Goal: Information Seeking & Learning: Learn about a topic

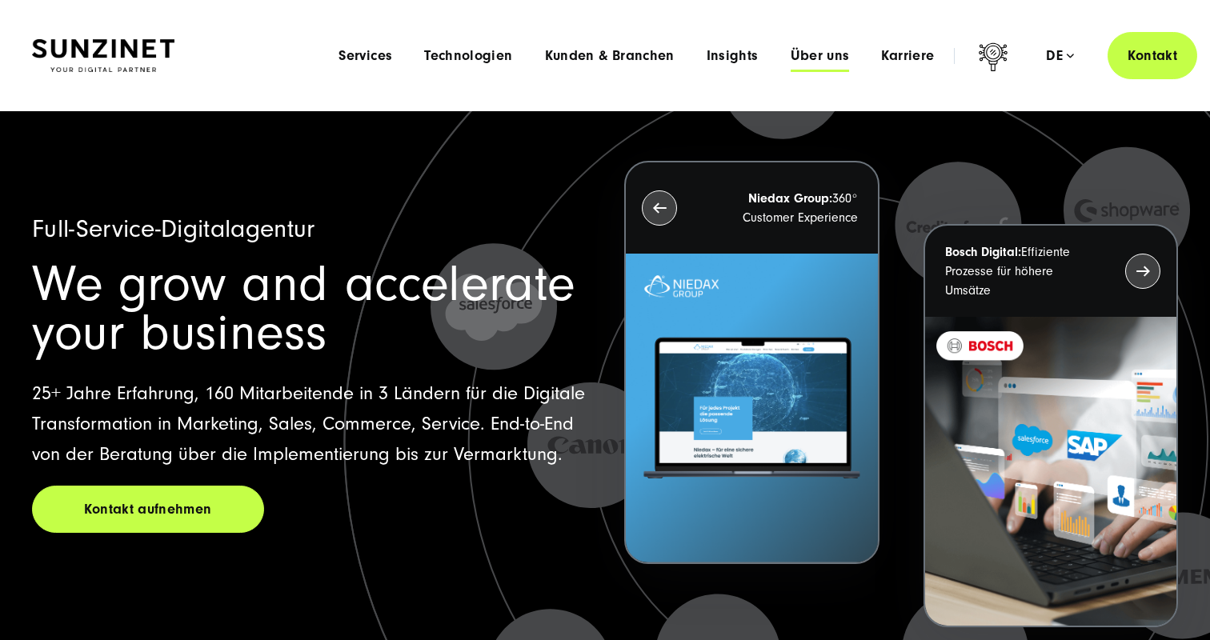
click at [827, 58] on span "Über uns" at bounding box center [820, 56] width 59 height 16
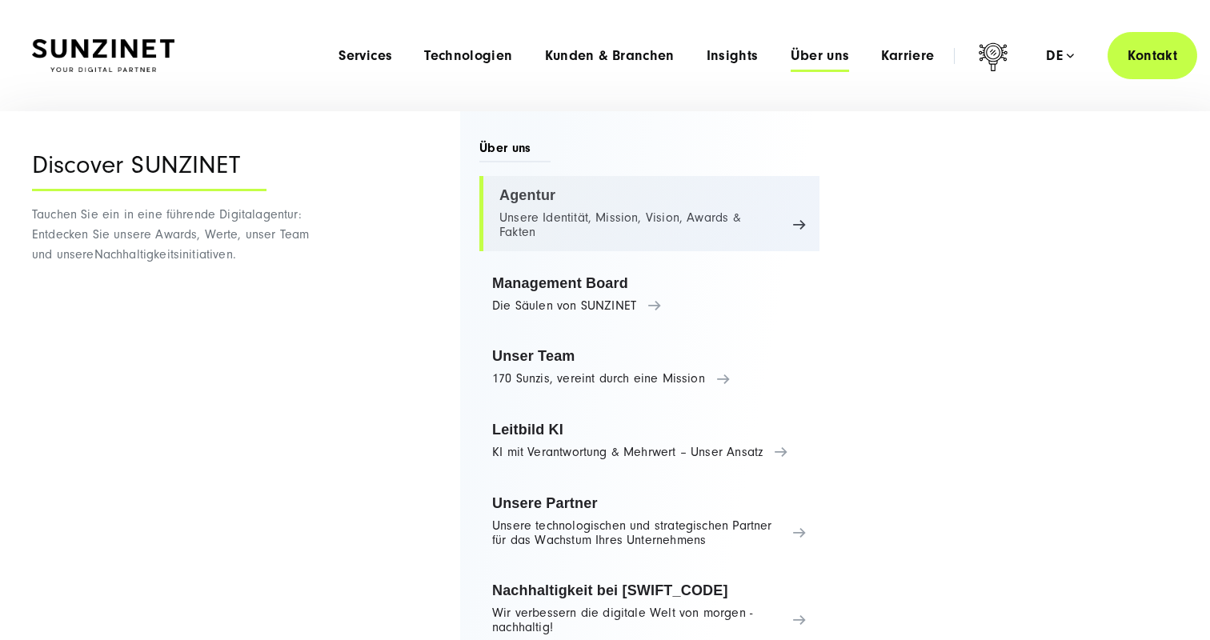
click at [540, 195] on link "Agentur Unsere Identität, Mission, Vision, Awards & Fakten" at bounding box center [649, 213] width 340 height 75
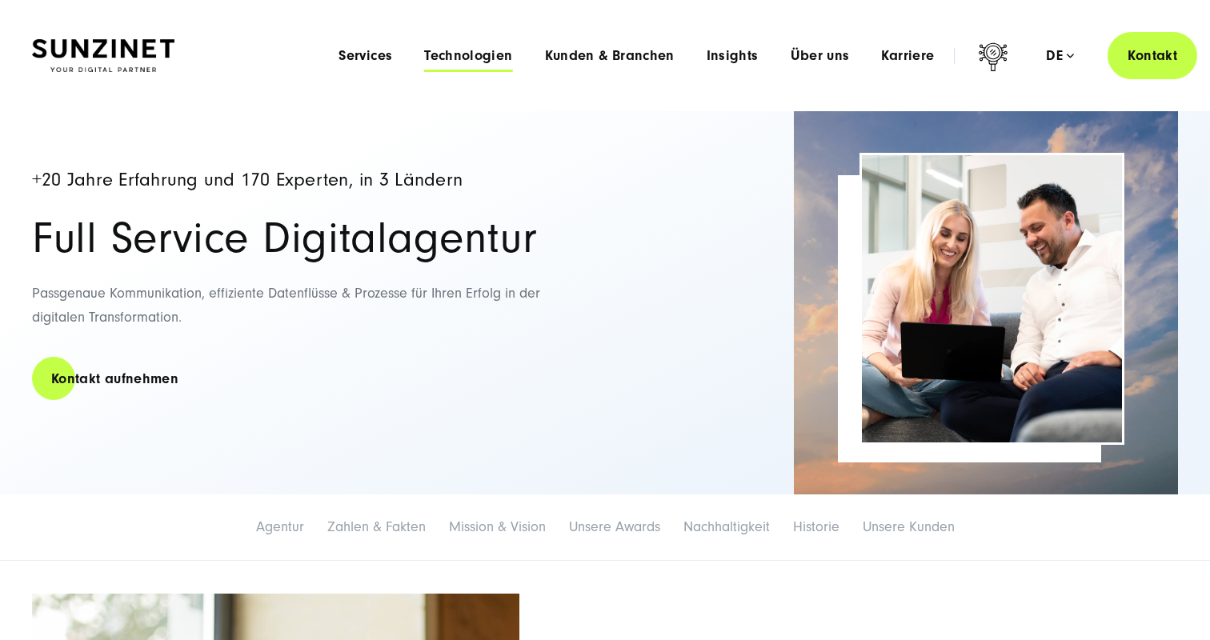
click at [496, 50] on span "Technologien" at bounding box center [468, 56] width 88 height 16
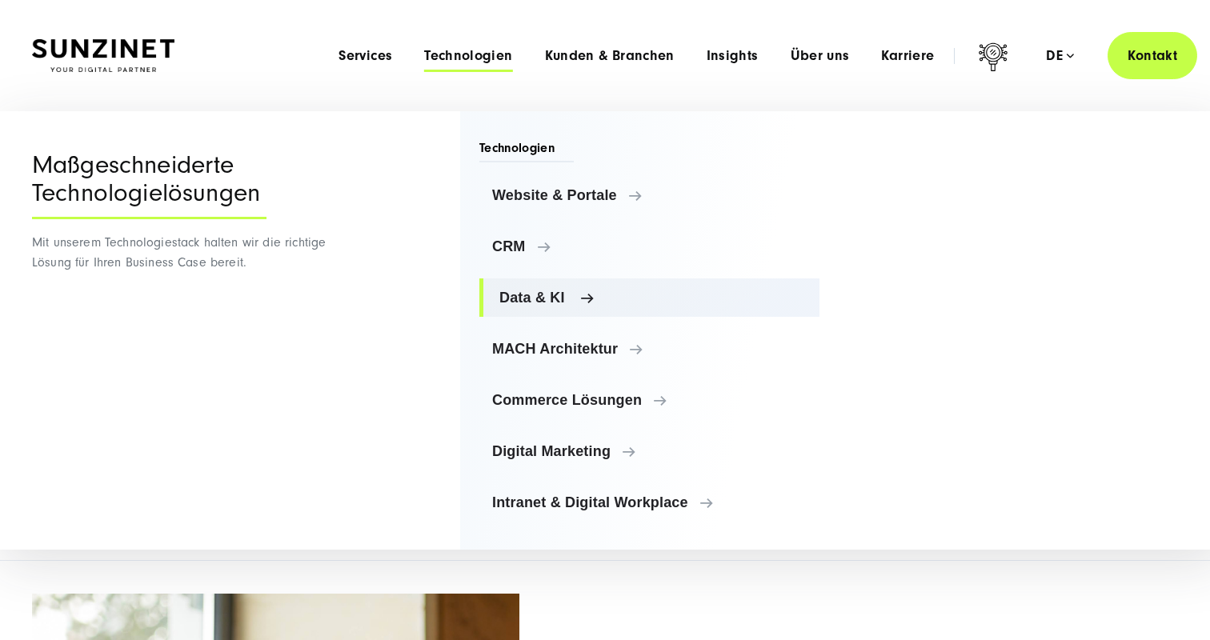
click at [535, 294] on span "Data & KI" at bounding box center [652, 298] width 307 height 16
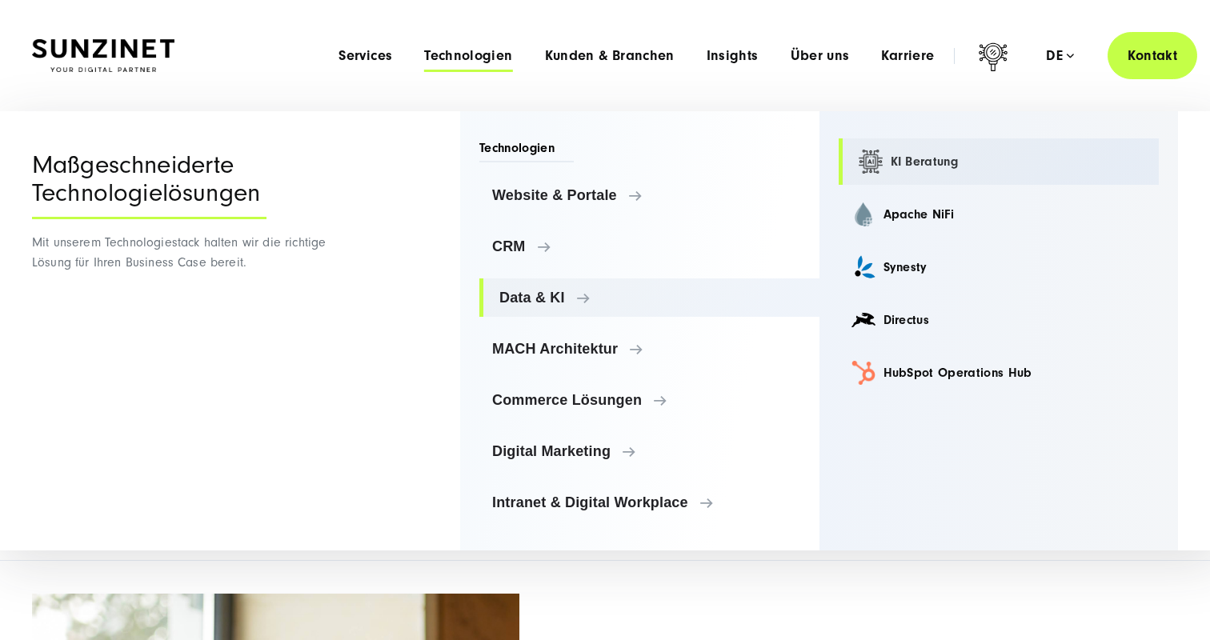
click at [936, 162] on link "KI Beratung" at bounding box center [999, 161] width 321 height 46
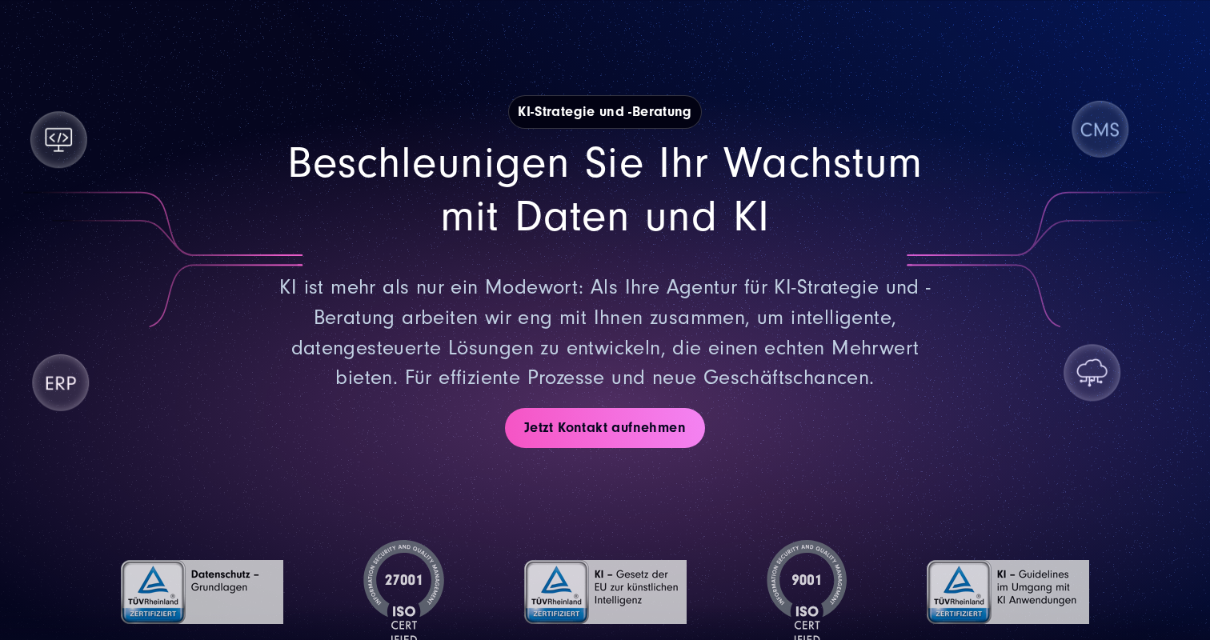
scroll to position [70, 0]
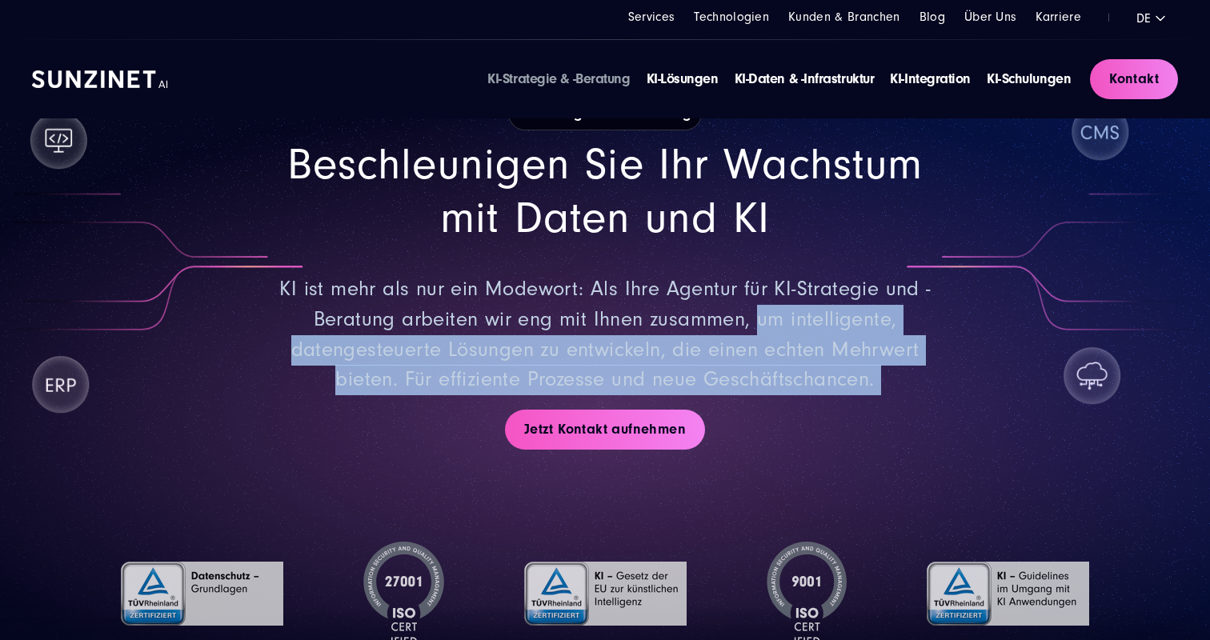
drag, startPoint x: 758, startPoint y: 325, endPoint x: 868, endPoint y: 402, distance: 135.0
click at [868, 402] on div "KI-Strategie und -Beratung Beschleunigen Sie Ihr Wachstum mit Daten und KI KI i…" at bounding box center [605, 273] width 1146 height 449
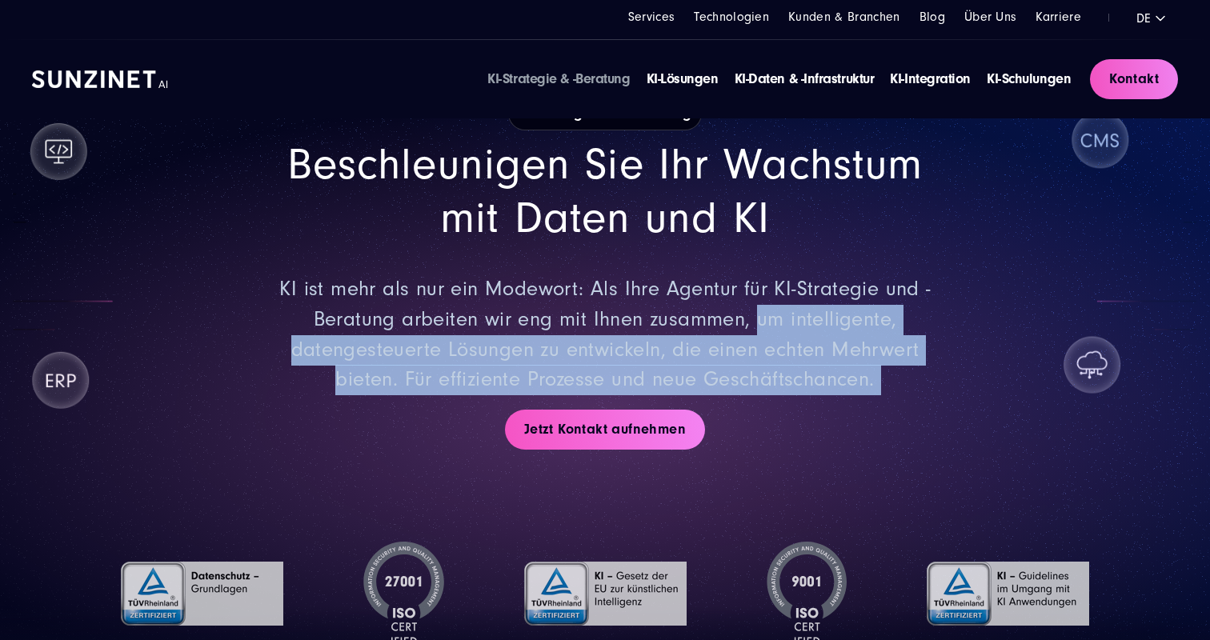
copy div "um intelligente, datengesteuerte Lösungen zu entwickeln, die einen echten Mehrw…"
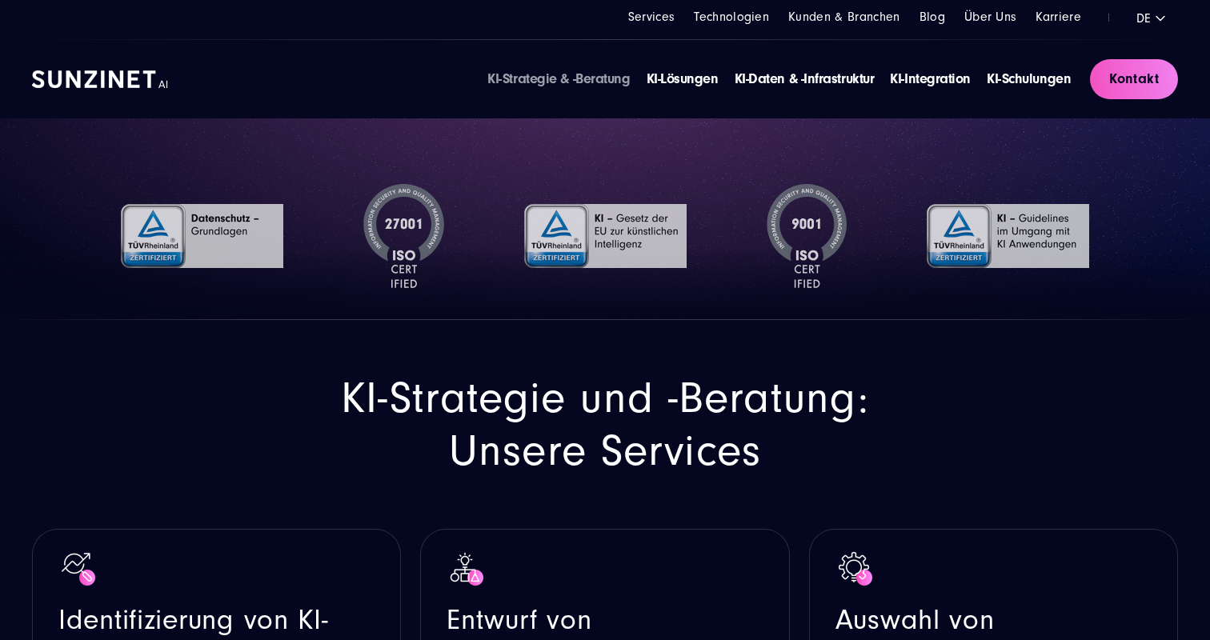
scroll to position [0, 0]
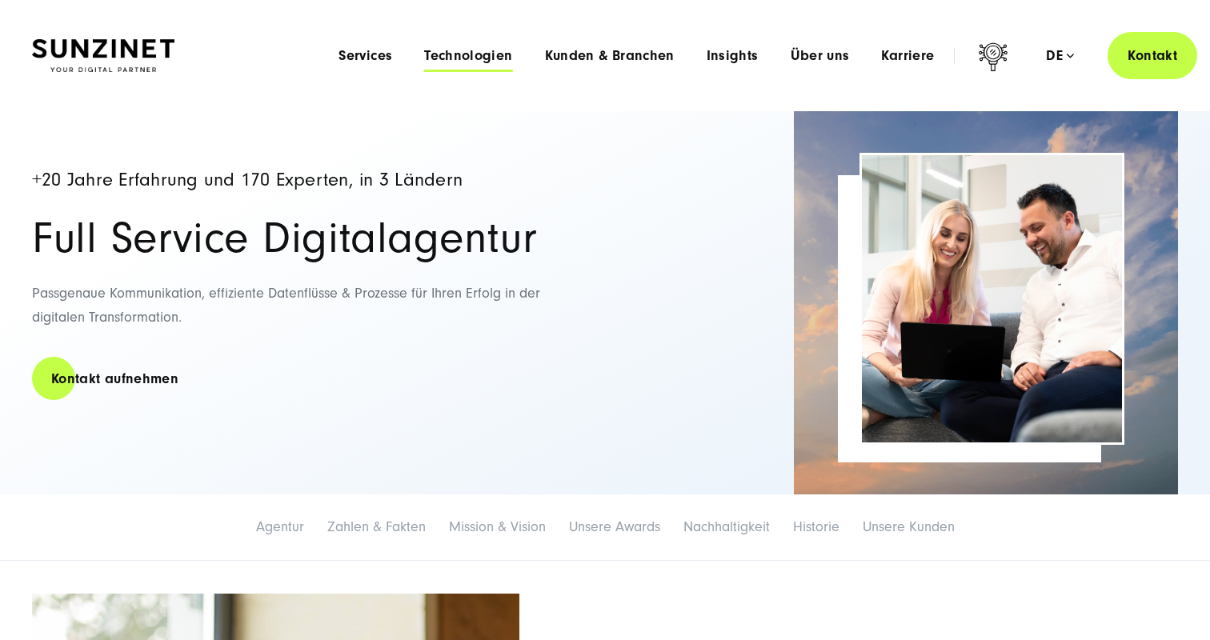
click at [466, 53] on span "Technologien" at bounding box center [468, 56] width 88 height 16
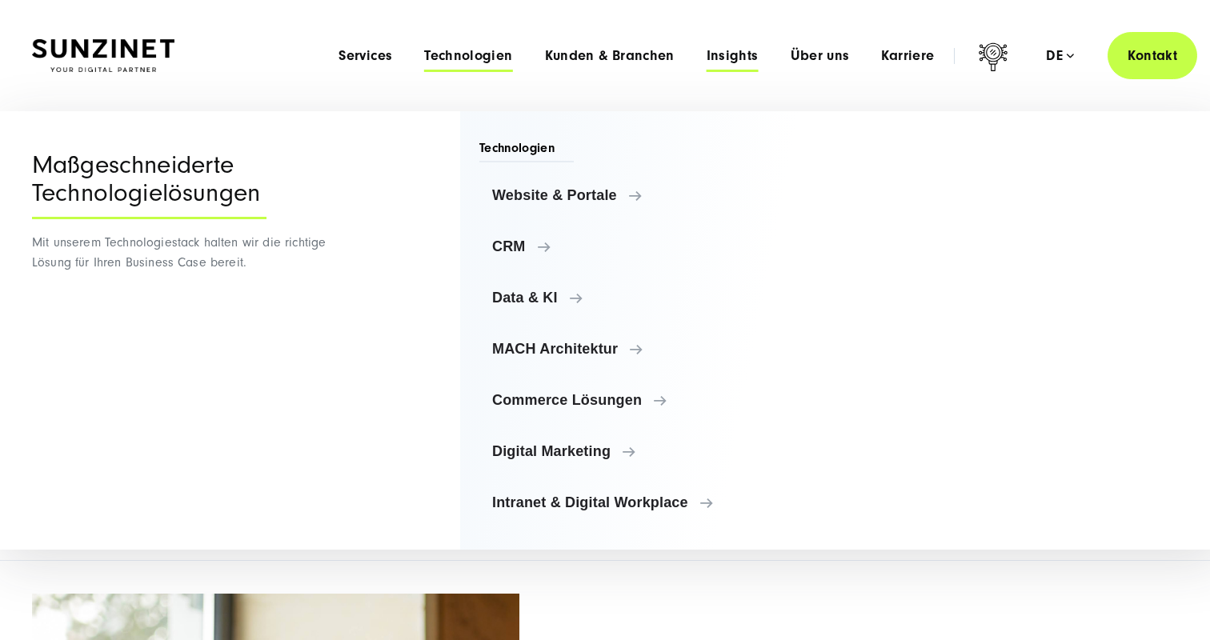
click at [733, 58] on span "Insights" at bounding box center [733, 56] width 52 height 16
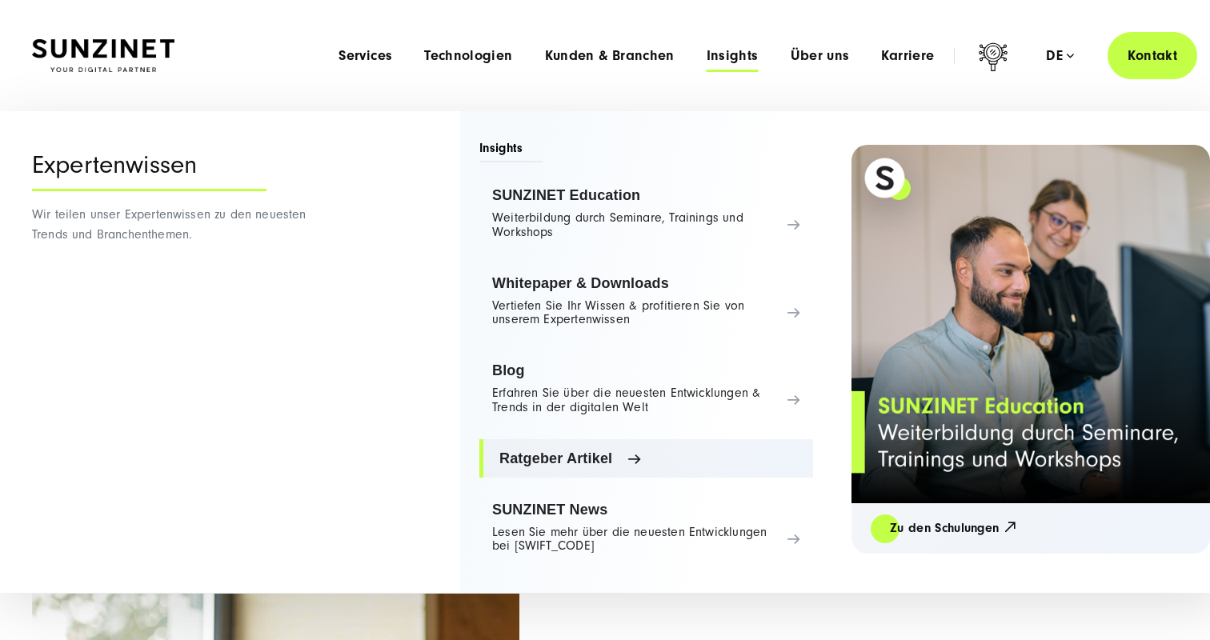
click at [590, 462] on span "Ratgeber Artikel" at bounding box center [649, 458] width 301 height 16
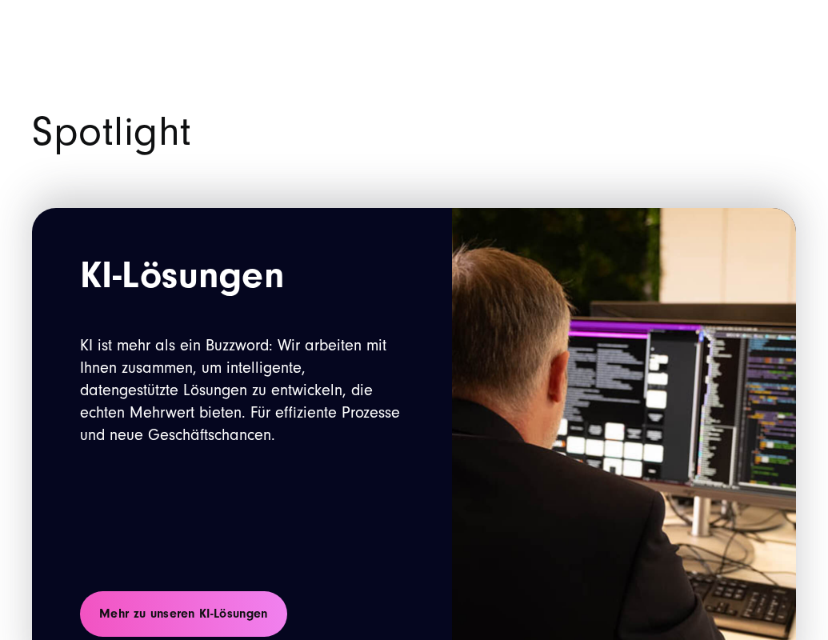
scroll to position [1507, 0]
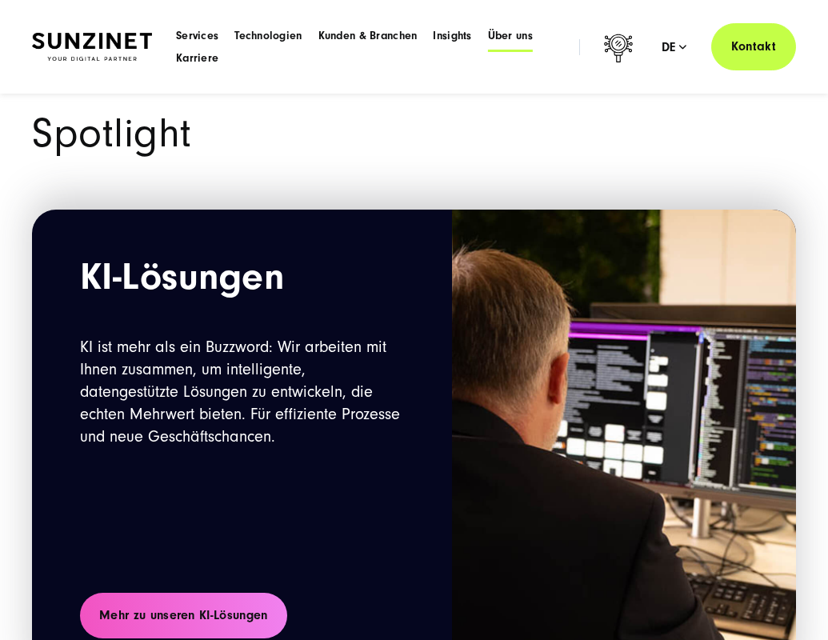
click at [523, 36] on span "Über uns" at bounding box center [510, 36] width 45 height 16
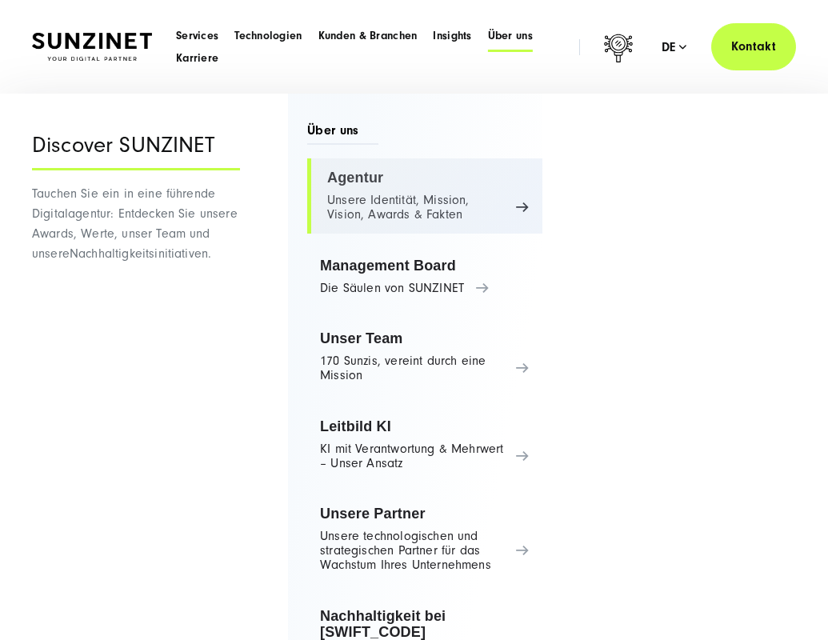
click at [373, 208] on link "Agentur Unsere Identität, Mission, Vision, Awards & Fakten" at bounding box center [424, 195] width 235 height 75
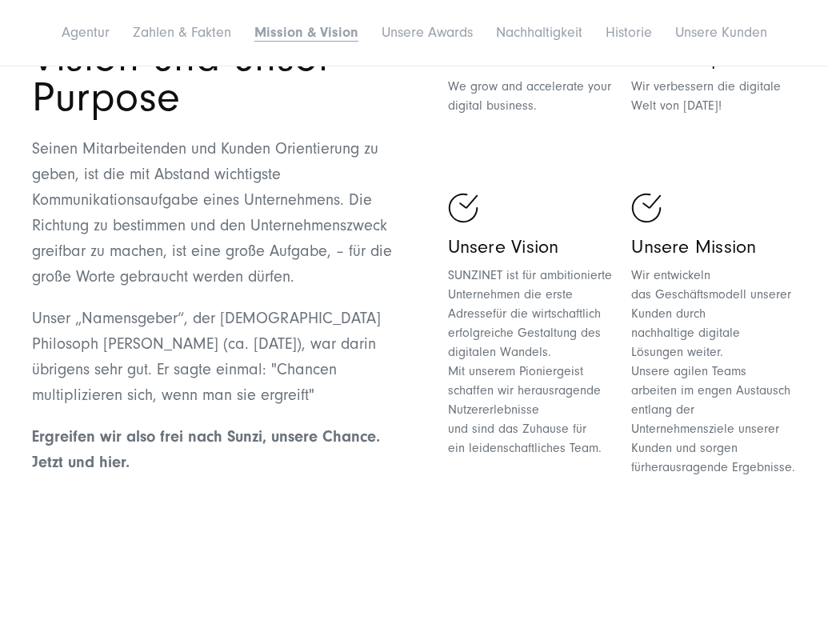
scroll to position [3586, 0]
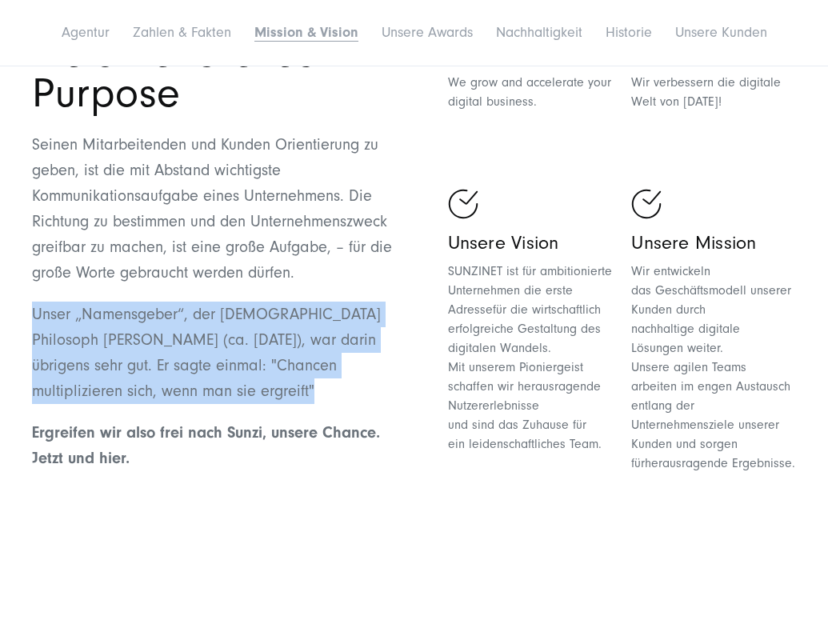
drag, startPoint x: 98, startPoint y: 358, endPoint x: 33, endPoint y: 292, distance: 93.4
click at [33, 302] on p "Unser „Namensgeber“, der [DEMOGRAPHIC_DATA] Philosoph [PERSON_NAME] (ca. [DATE]…" at bounding box center [223, 353] width 382 height 102
copy p "Unser „Namensgeber“, der [DEMOGRAPHIC_DATA] Philosoph [PERSON_NAME] (ca. [DATE]…"
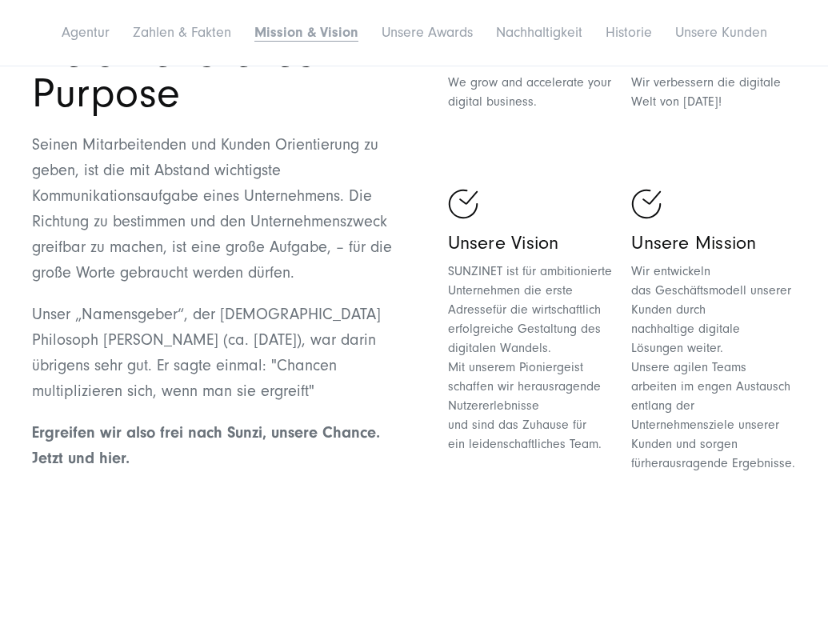
click at [154, 433] on p "Ergreifen wir also frei nach Sunzi, unsere Chance. Jetzt und hier." at bounding box center [223, 445] width 382 height 51
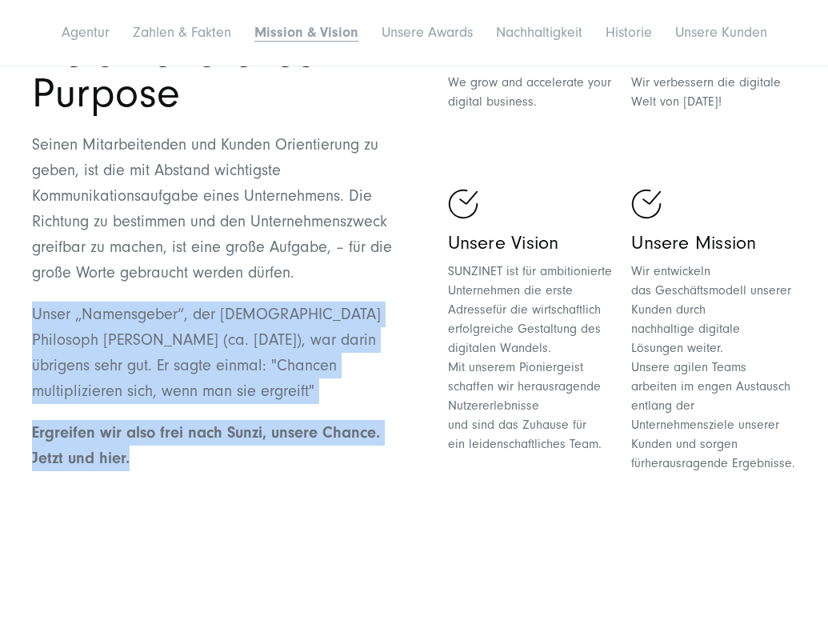
drag, startPoint x: 154, startPoint y: 437, endPoint x: 36, endPoint y: 289, distance: 189.6
click at [36, 289] on div "Unsere Mission, Vision und unser Purpose Seinen Mitarbeitenden und Kunden Orien…" at bounding box center [223, 240] width 382 height 494
copy div "Unser „Namensgeber“, der [DEMOGRAPHIC_DATA] Philosoph [PERSON_NAME] (ca. [DATE]…"
click at [181, 302] on p "Unser „Namensgeber“, der [DEMOGRAPHIC_DATA] Philosoph [PERSON_NAME] (ca. [DATE]…" at bounding box center [223, 353] width 382 height 102
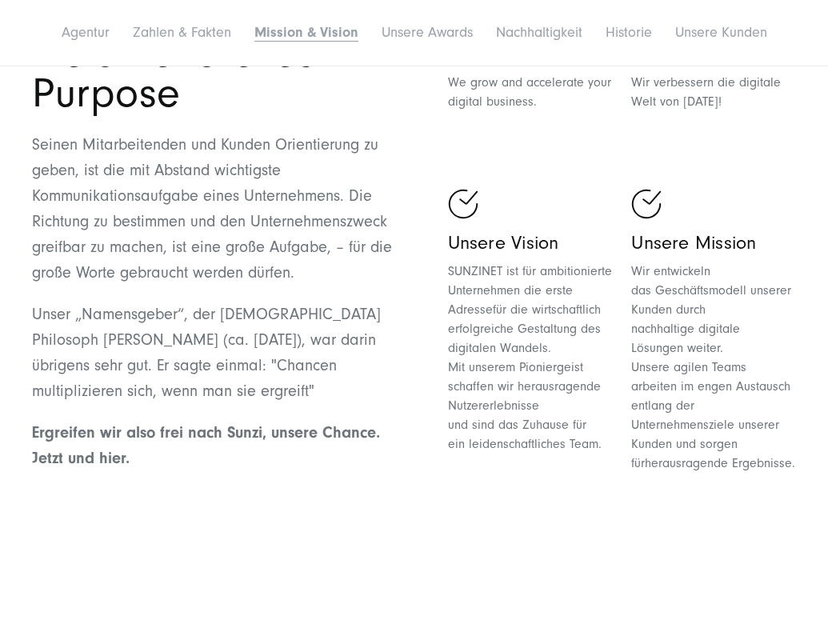
click at [474, 280] on span "SUNZINET ist für ambitionierte Unternehmen die erste Adresse" at bounding box center [530, 290] width 164 height 53
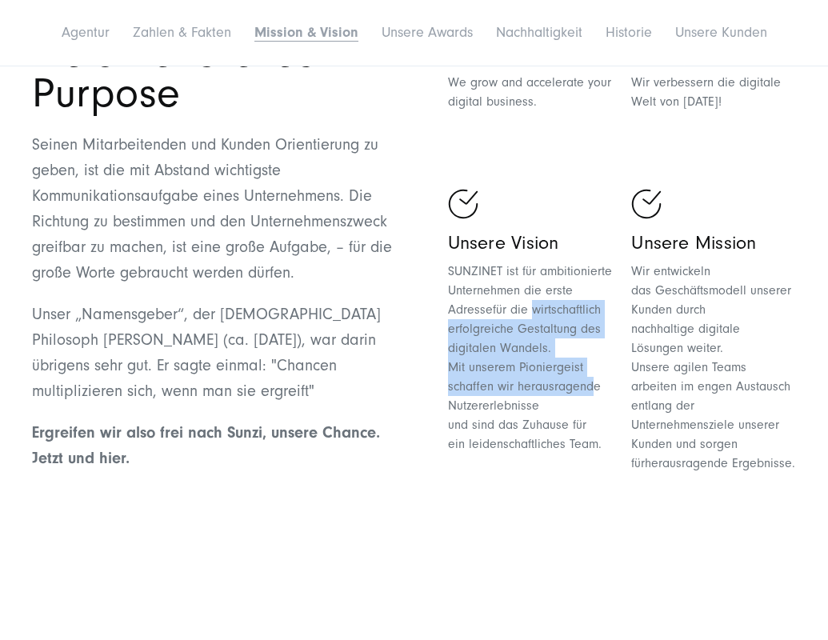
drag, startPoint x: 537, startPoint y: 282, endPoint x: 591, endPoint y: 355, distance: 90.9
click at [591, 355] on p "SUNZINET ist für ambitionierte Unternehmen die erste Adresse für die wirtschaft…" at bounding box center [530, 358] width 165 height 192
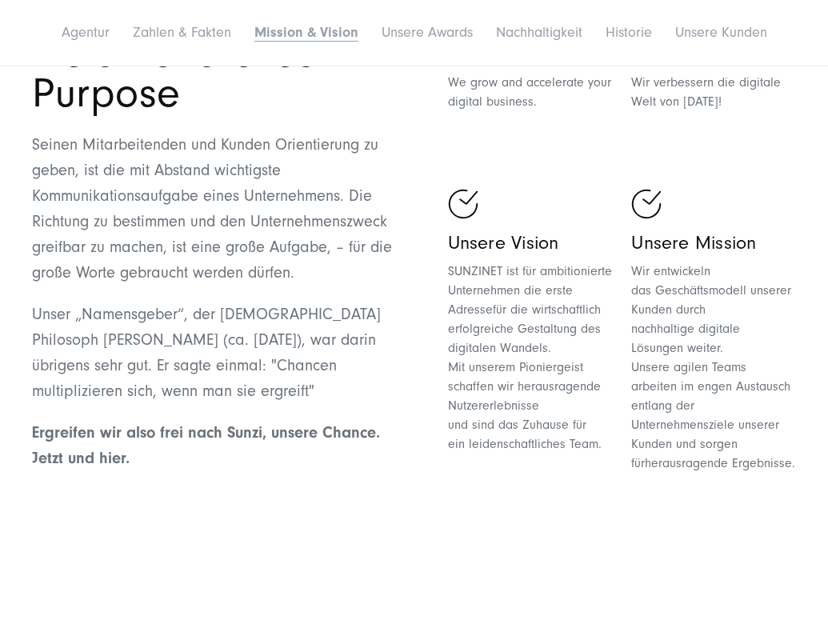
click at [691, 322] on span "nachhaltige digitale Lösungen weiter." at bounding box center [685, 339] width 109 height 34
drag, startPoint x: 632, startPoint y: 358, endPoint x: 659, endPoint y: 374, distance: 30.9
click at [659, 374] on span "Unsere agilen Teams arbeiten im engen Austausch entlang der Unternehmensziele u…" at bounding box center [710, 415] width 159 height 110
click at [656, 373] on span "Unsere agilen Teams arbeiten im engen Austausch entlang der Unternehmensziele u…" at bounding box center [710, 415] width 159 height 110
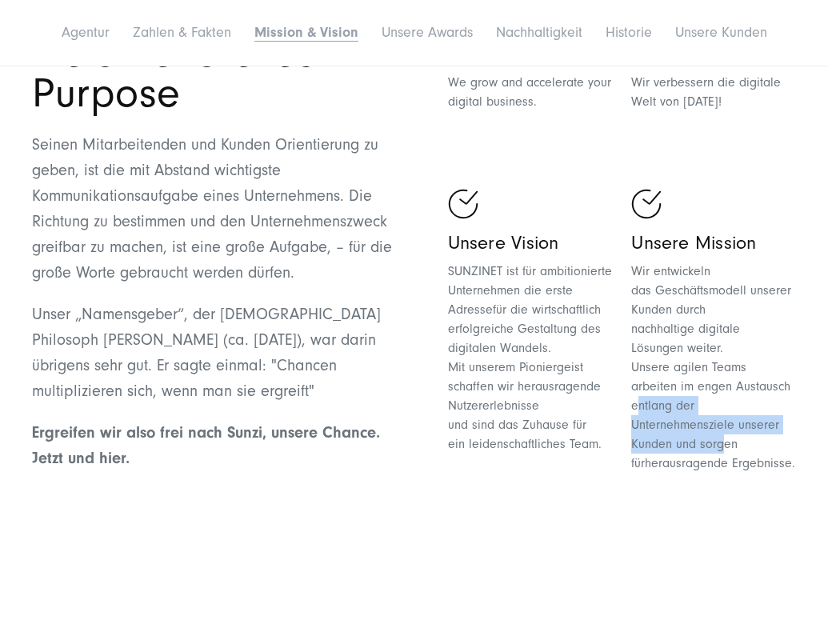
drag, startPoint x: 750, startPoint y: 358, endPoint x: 763, endPoint y: 400, distance: 43.8
click at [763, 400] on span "Unsere agilen Teams arbeiten im engen Austausch entlang der Unternehmensziele u…" at bounding box center [710, 415] width 159 height 110
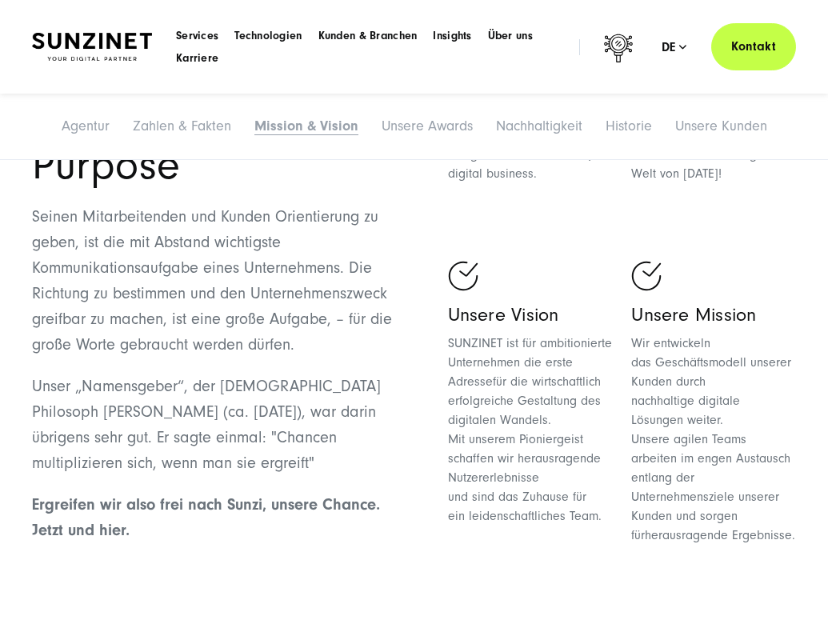
scroll to position [3512, 0]
